Goal: Find specific page/section: Find specific page/section

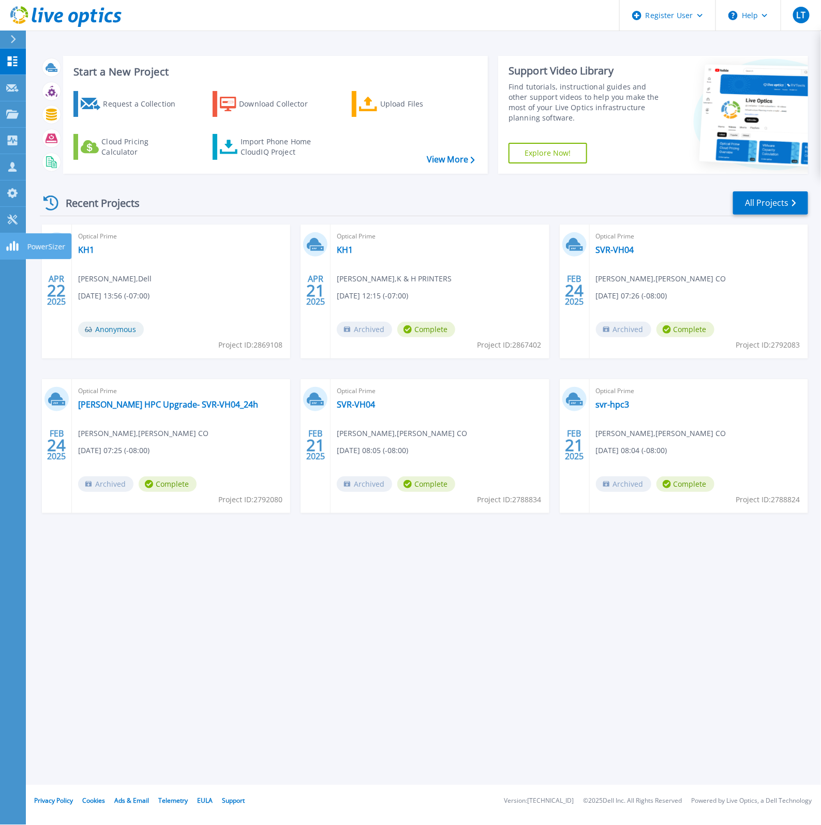
click at [8, 250] on rect at bounding box center [7, 249] width 2 height 4
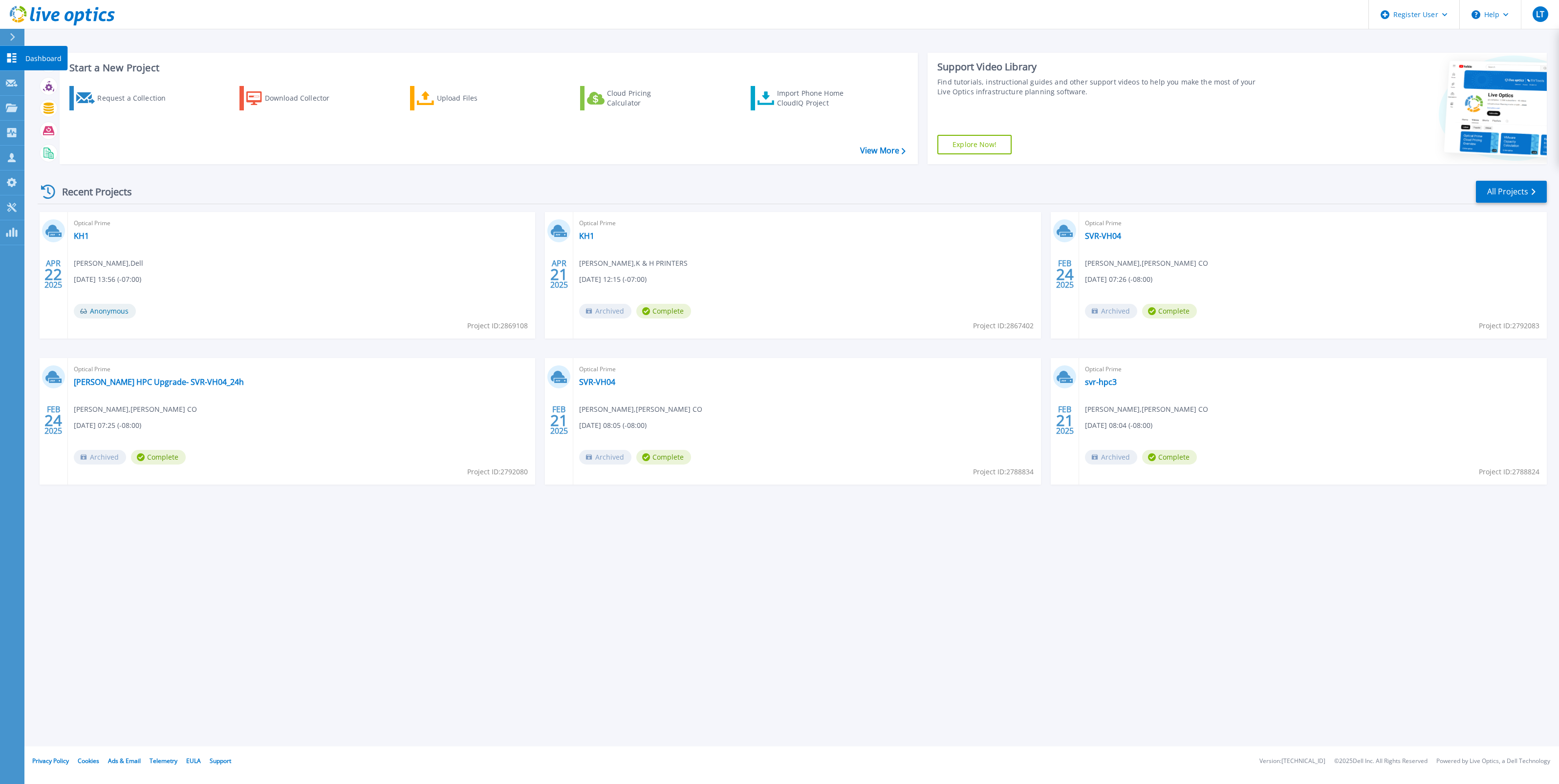
click at [9, 54] on icon at bounding box center [12, 58] width 9 height 9
click at [16, 75] on link "Request Capture Request Capture" at bounding box center [12, 83] width 25 height 25
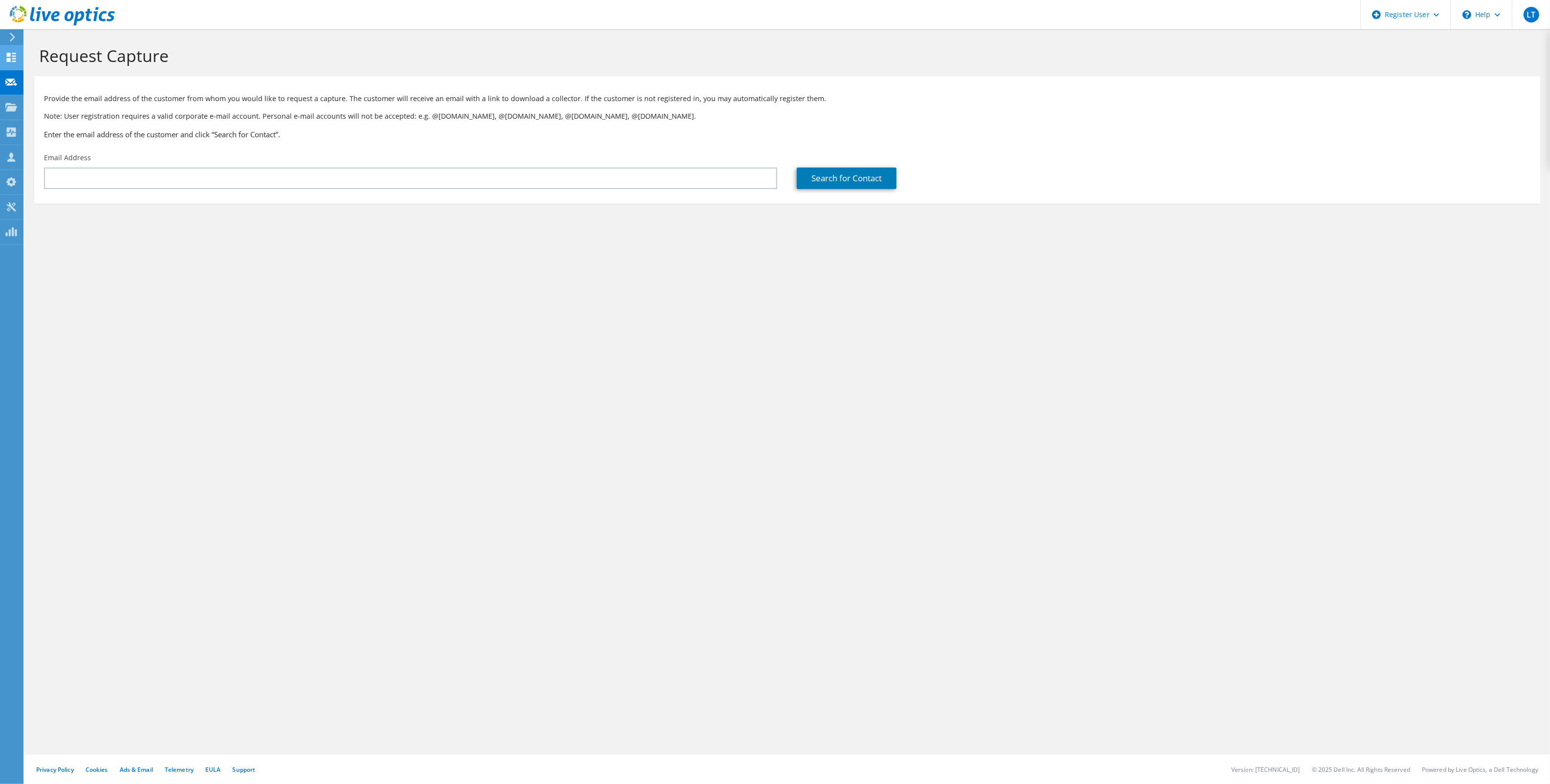
drag, startPoint x: 192, startPoint y: 175, endPoint x: 11, endPoint y: 57, distance: 216.1
click at [11, 57] on icon at bounding box center [11, 58] width 11 height 9
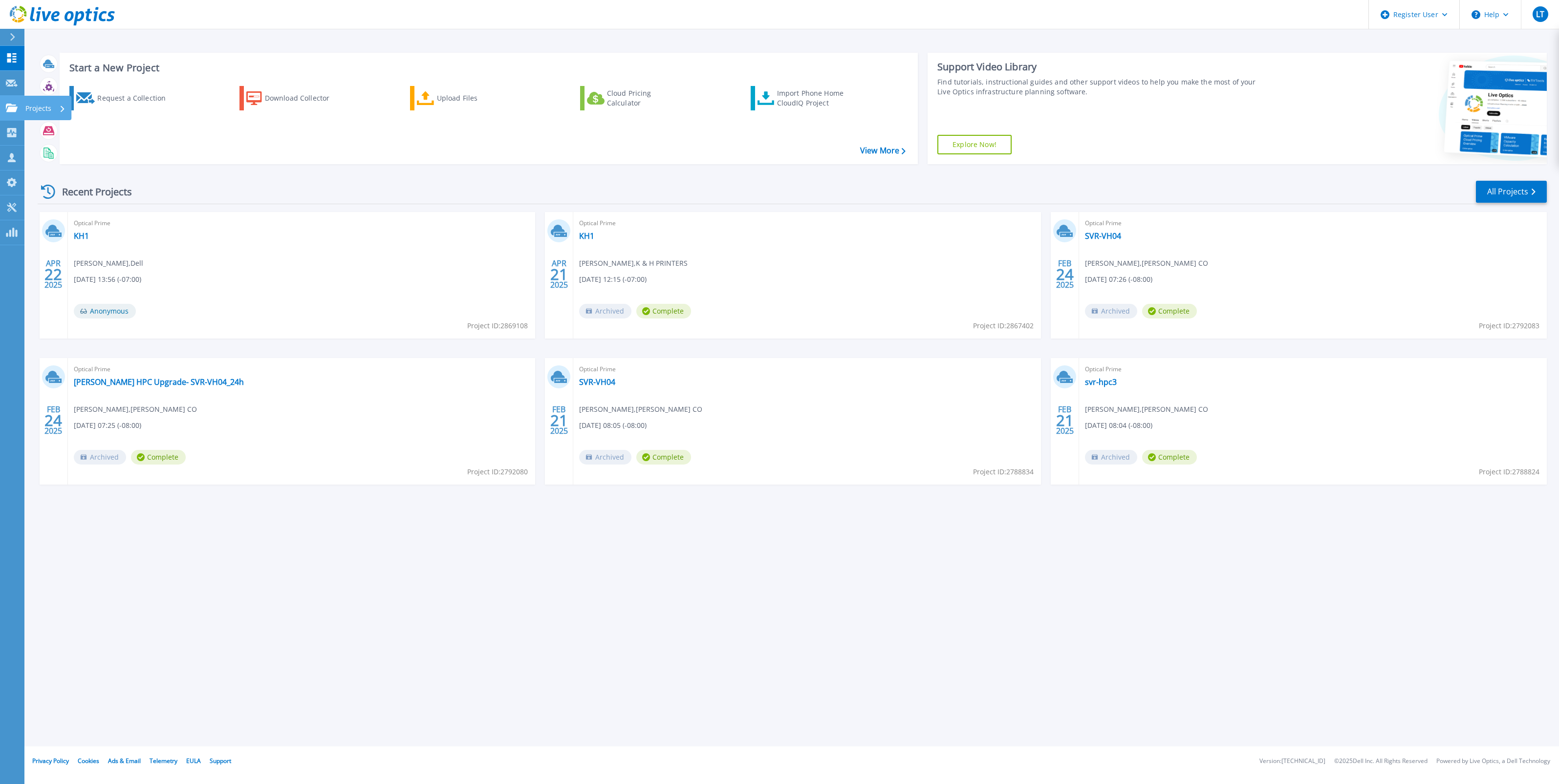
click at [13, 109] on icon at bounding box center [11, 108] width 11 height 9
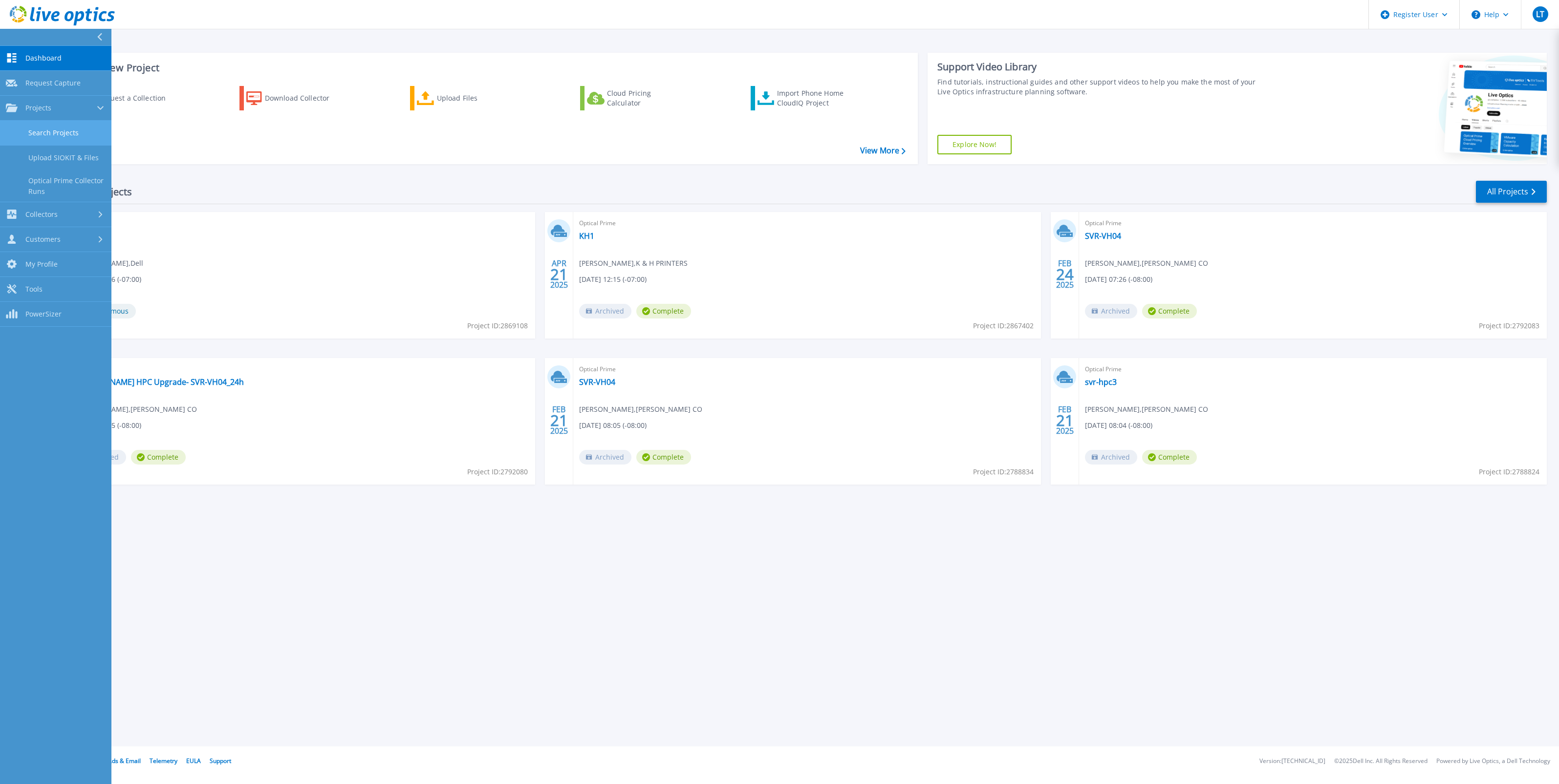
click at [68, 125] on link "Search Projects" at bounding box center [56, 133] width 111 height 25
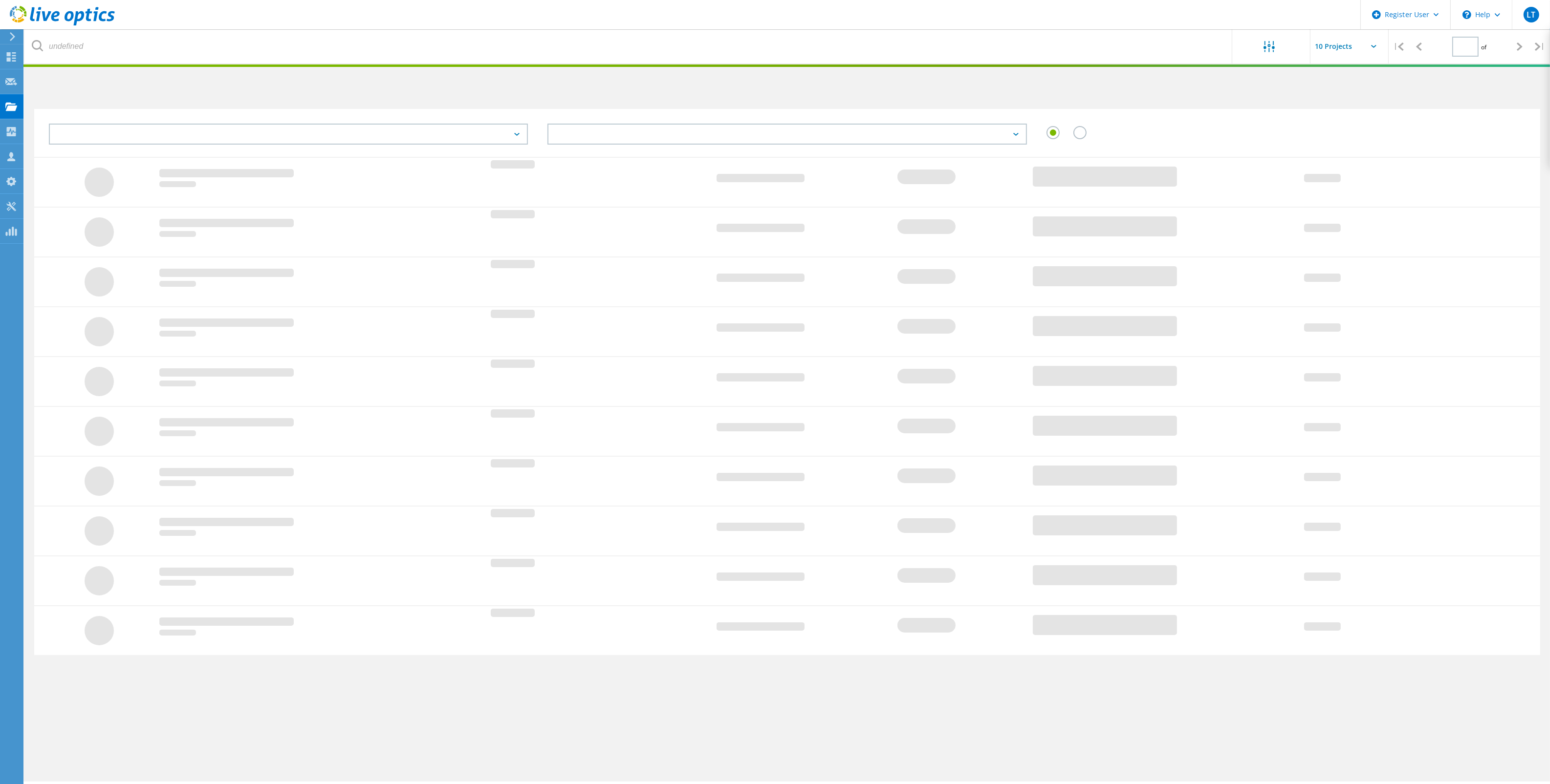
type input "1"
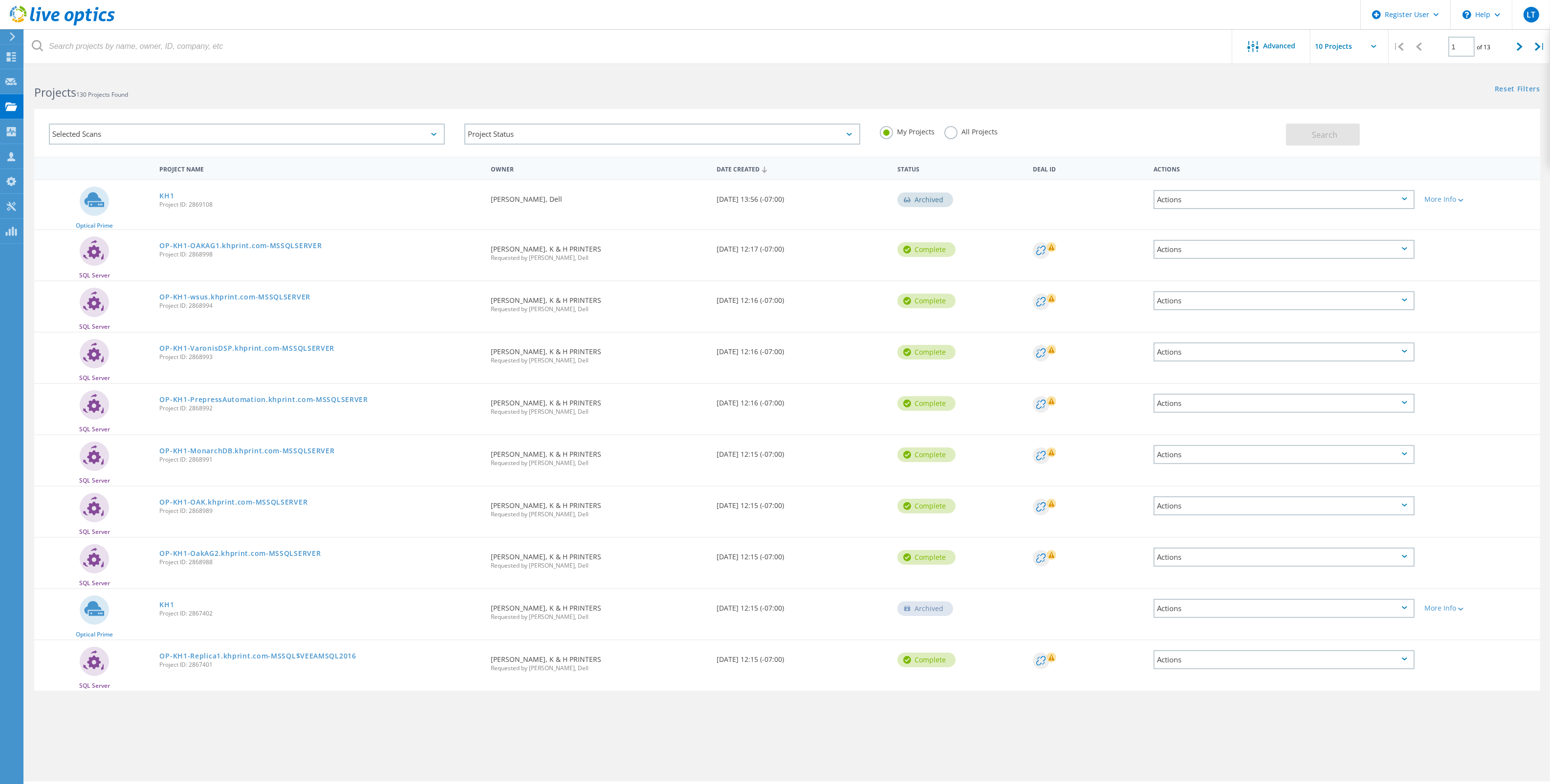
click at [948, 129] on label "All Projects" at bounding box center [971, 130] width 53 height 9
click at [0, 0] on input "All Projects" at bounding box center [0, 0] width 0 height 0
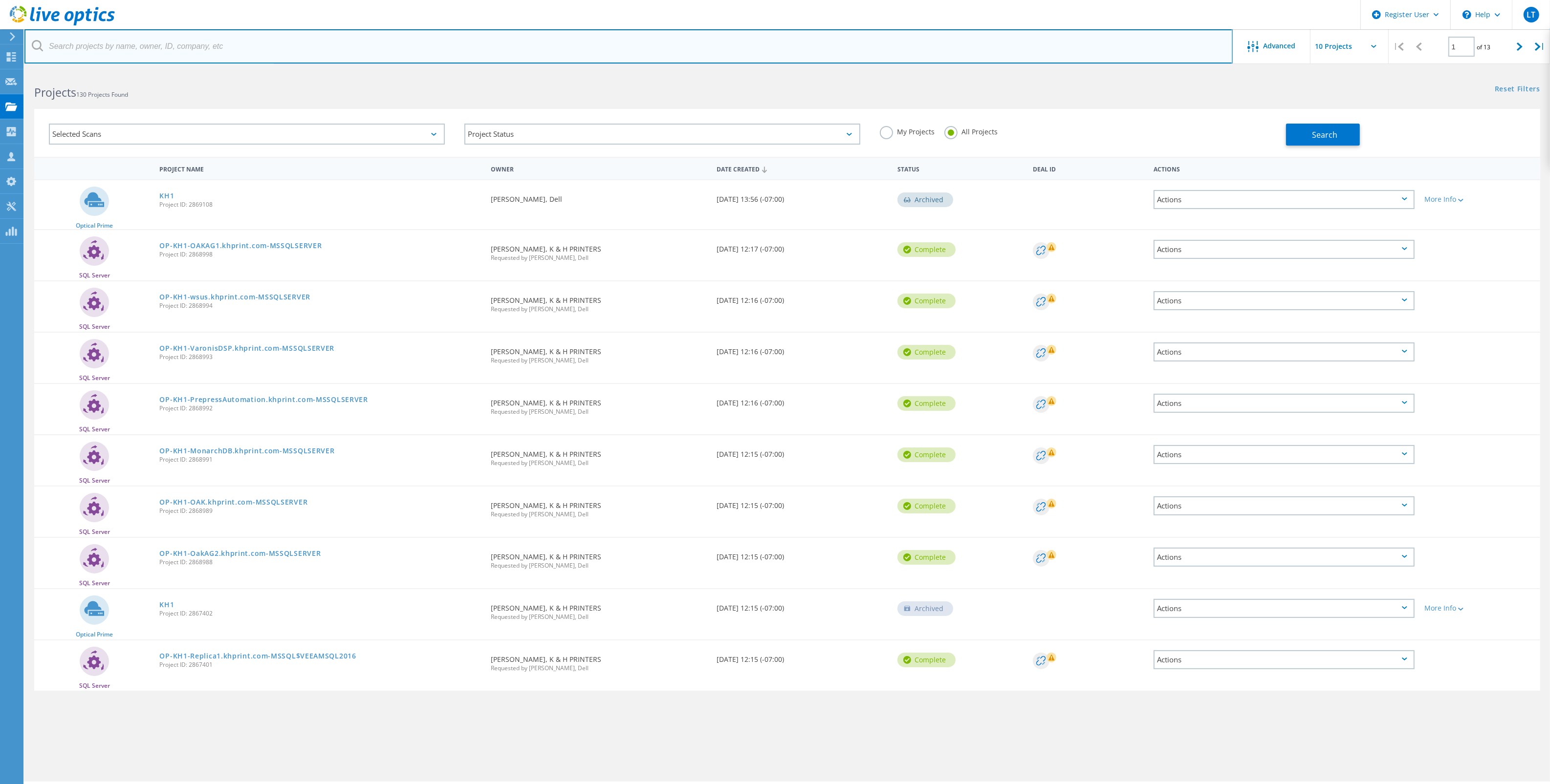
drag, startPoint x: 317, startPoint y: 129, endPoint x: 323, endPoint y: 47, distance: 82.2
click at [323, 47] on input "text" at bounding box center [629, 46] width 1208 height 34
paste input "alanw@njfco.com"
type input "alanw@njfco.com"
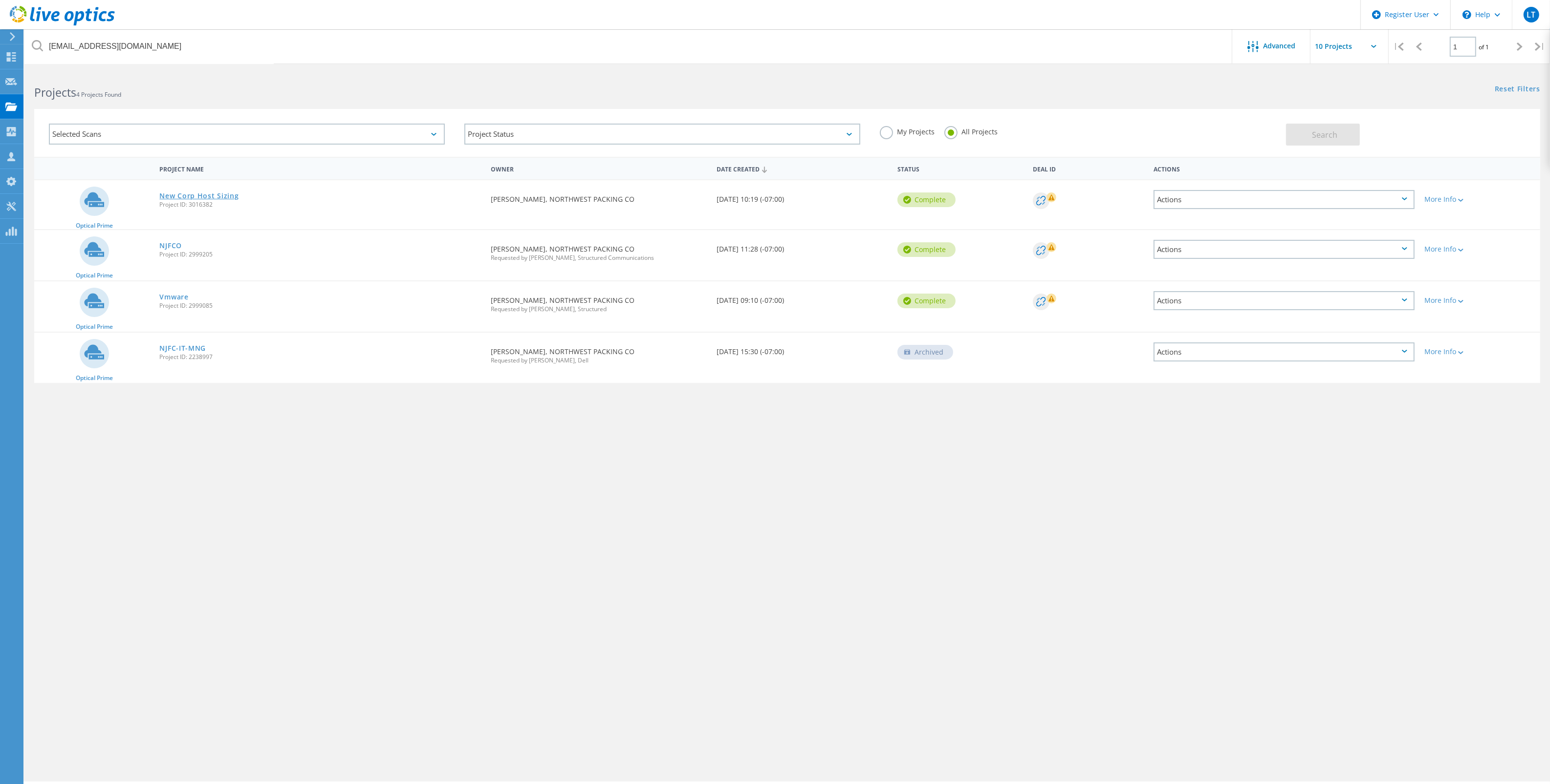
click at [197, 193] on link "New Corp Host Sizing" at bounding box center [199, 196] width 79 height 7
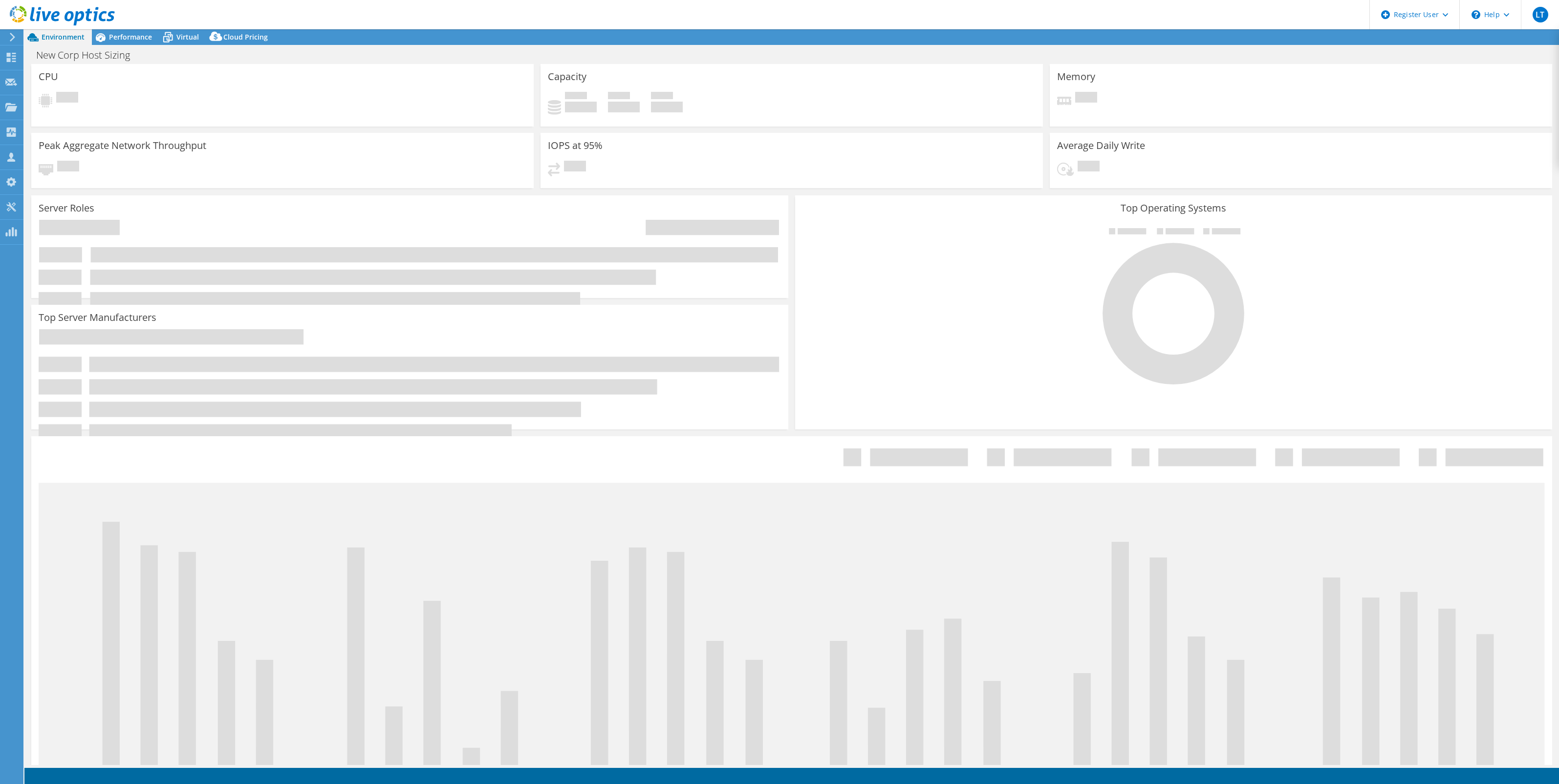
select select "USWest"
select select "USD"
